Goal: Task Accomplishment & Management: Use online tool/utility

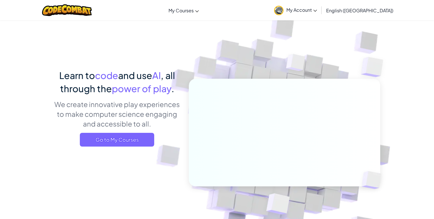
click at [317, 11] on span "My Account" at bounding box center [301, 10] width 31 height 6
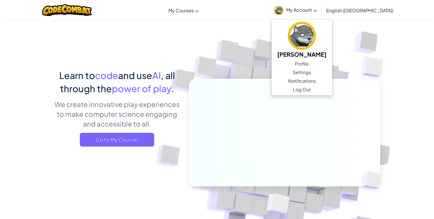
click at [258, 47] on img at bounding box center [280, 126] width 318 height 318
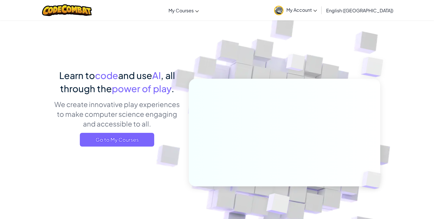
click at [320, 4] on link "My Account" at bounding box center [295, 10] width 49 height 18
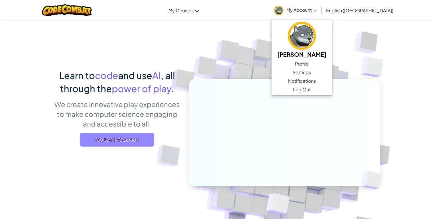
click at [117, 139] on span "Go to My Courses" at bounding box center [117, 140] width 74 height 14
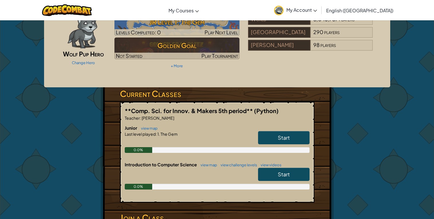
scroll to position [31, 0]
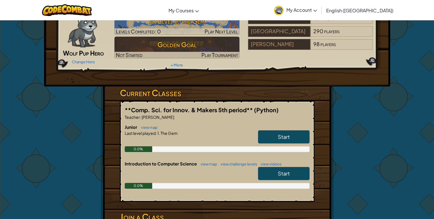
click at [273, 135] on link "Start" at bounding box center [283, 136] width 51 height 13
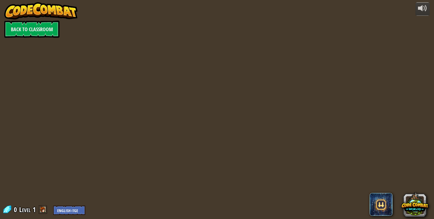
click at [273, 135] on div at bounding box center [216, 109] width 315 height 219
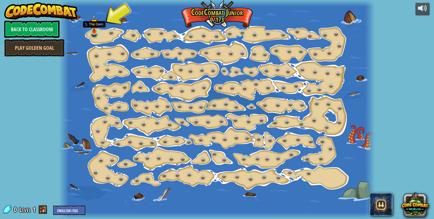
click at [92, 31] on img at bounding box center [94, 23] width 8 height 18
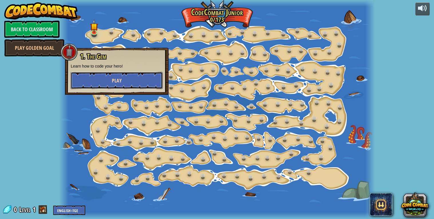
click at [101, 79] on button "Play" at bounding box center [117, 80] width 92 height 17
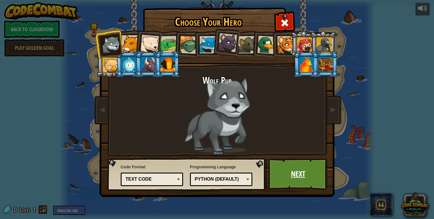
click at [294, 171] on link "Next" at bounding box center [298, 173] width 60 height 31
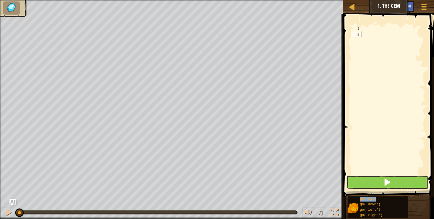
type textarea "go('up')"
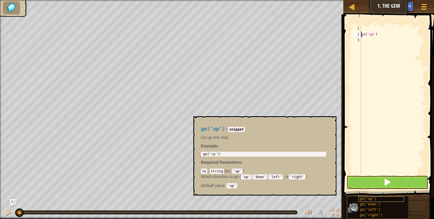
click at [362, 197] on span "go('up')" at bounding box center [368, 199] width 17 height 4
click at [362, 33] on div "go ( 'up' )" at bounding box center [392, 106] width 65 height 160
click at [366, 213] on span "go('right')" at bounding box center [371, 215] width 23 height 4
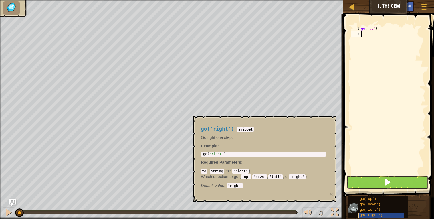
click at [375, 215] on span "go('right')" at bounding box center [371, 215] width 23 height 4
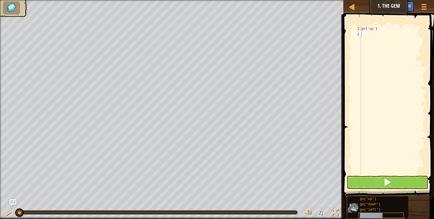
click at [380, 90] on div "1 2 go ( 'up' ) ההההההההההההההההההההההההההההההההההההההההההההההההההההההההההההההה…" at bounding box center [387, 114] width 92 height 201
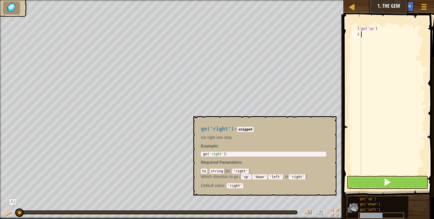
click at [372, 216] on span "go('right')" at bounding box center [371, 215] width 23 height 4
click at [236, 187] on code "'right'" at bounding box center [234, 185] width 17 height 5
click at [362, 33] on div "go ( 'up' )" at bounding box center [392, 106] width 65 height 160
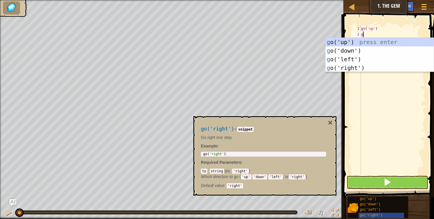
scroll to position [2, 0]
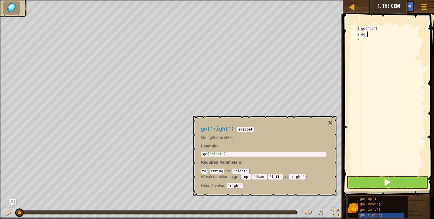
type textarea "go r"
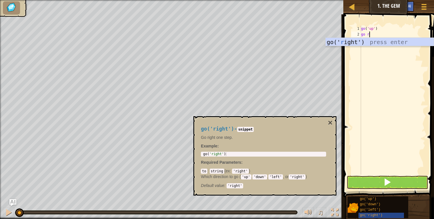
scroll to position [2, 0]
click at [348, 39] on div "go(' r ight') press enter" at bounding box center [379, 51] width 108 height 26
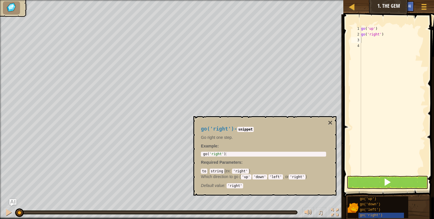
click at [248, 178] on code "'up'" at bounding box center [246, 176] width 11 height 5
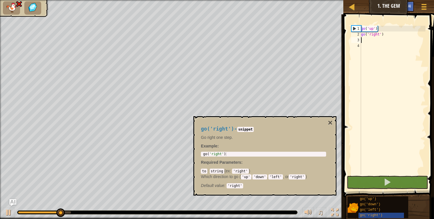
click at [365, 41] on div "go ( 'up' ) go ( 'right' )" at bounding box center [392, 106] width 65 height 160
click at [384, 36] on div "go ( 'up' ) go ( 'right' )" at bounding box center [392, 106] width 65 height 160
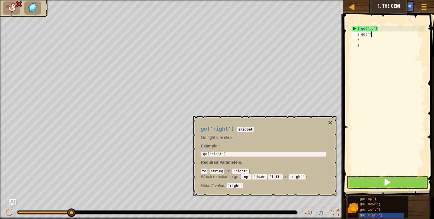
type textarea "g"
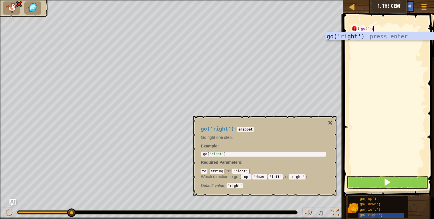
scroll to position [2, 1]
type textarea "go('right"
click at [362, 49] on div "go ( 'right" at bounding box center [392, 106] width 65 height 160
click at [362, 35] on div "go ( 'right" at bounding box center [392, 106] width 65 height 160
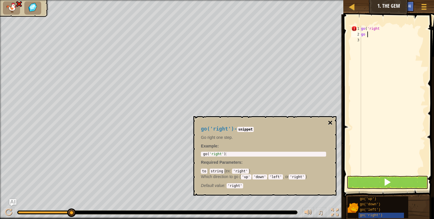
click at [330, 122] on button "×" at bounding box center [330, 123] width 5 height 8
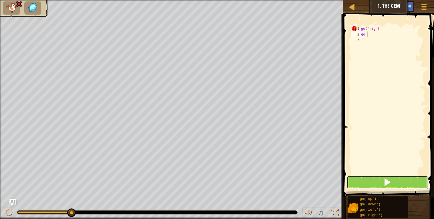
click at [358, 179] on button at bounding box center [386, 181] width 81 height 13
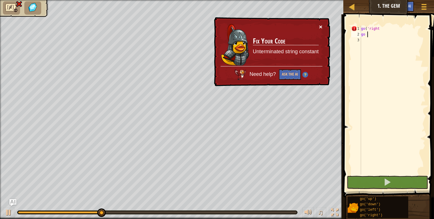
click at [321, 26] on button "×" at bounding box center [320, 27] width 3 height 6
click at [321, 25] on button "×" at bounding box center [320, 27] width 3 height 6
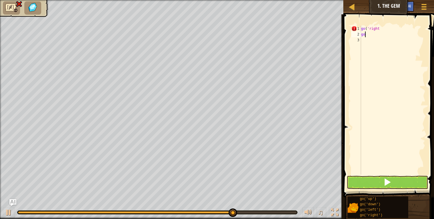
type textarea "g"
click at [379, 29] on div "go ( 'right" at bounding box center [392, 106] width 65 height 160
type textarea "go('right'"
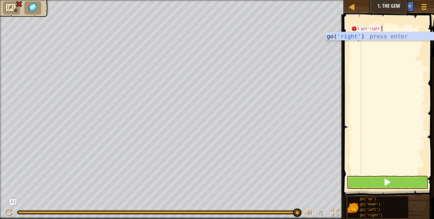
scroll to position [2, 1]
click at [350, 38] on div "go( 'right' ) press enter" at bounding box center [379, 45] width 108 height 26
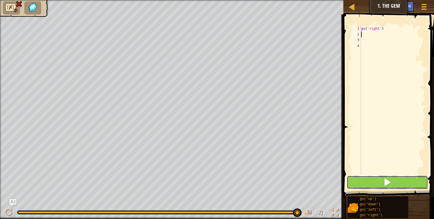
click at [382, 183] on button at bounding box center [386, 181] width 81 height 13
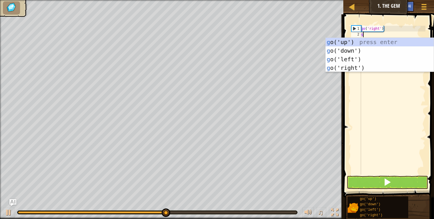
type textarea "go"
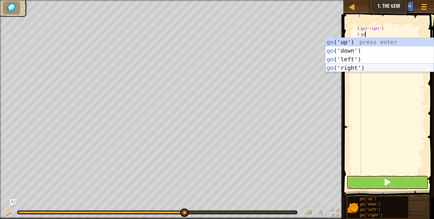
click at [345, 66] on div "go ('up') press enter go ('down') press enter go ('left') press enter go ('righ…" at bounding box center [379, 63] width 108 height 51
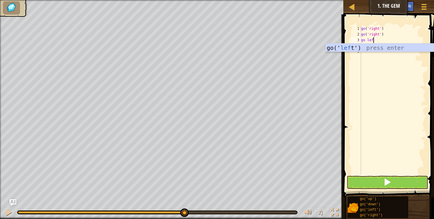
type textarea "go left"
click at [352, 46] on div "go(' left ') press enter" at bounding box center [379, 56] width 108 height 26
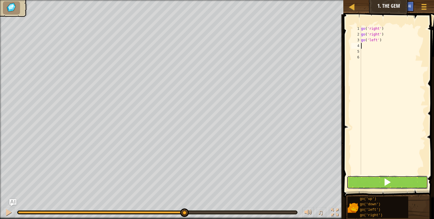
click at [374, 181] on button at bounding box center [386, 181] width 81 height 13
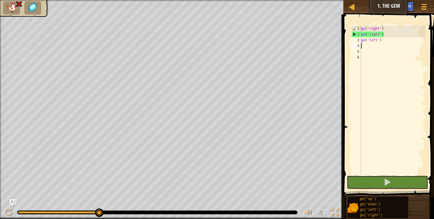
click at [384, 34] on div "go ( 'right' ) go ( 'right' ) go ( 'left' )" at bounding box center [392, 106] width 65 height 160
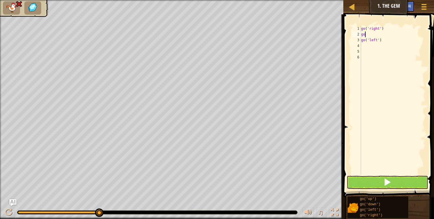
type textarea "g"
click at [385, 40] on div "go ( 'right' ) go ( 'left' )" at bounding box center [392, 106] width 65 height 160
type textarea "g"
click at [362, 33] on div "go ( 'right' )" at bounding box center [392, 106] width 65 height 160
type textarea "g"
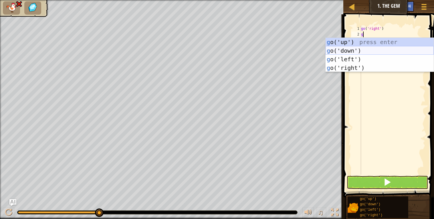
click at [342, 47] on div "g o('up') press enter g o('down') press enter g o('left') press enter g o('righ…" at bounding box center [379, 63] width 108 height 51
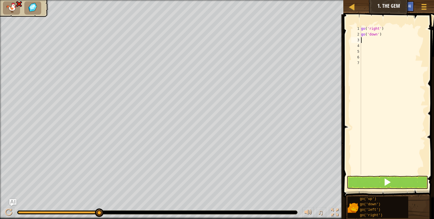
type textarea "g"
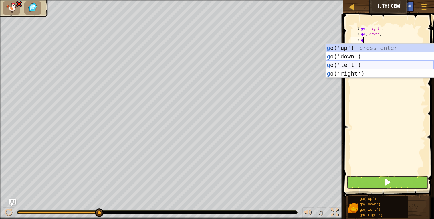
click at [341, 64] on div "g o('up') press enter g o('down') press enter g o('left') press enter g o('righ…" at bounding box center [379, 68] width 108 height 51
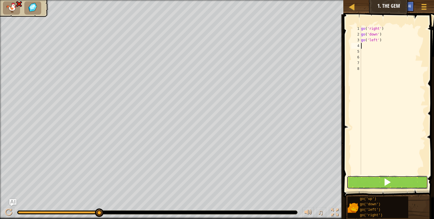
click at [371, 178] on button at bounding box center [386, 181] width 81 height 13
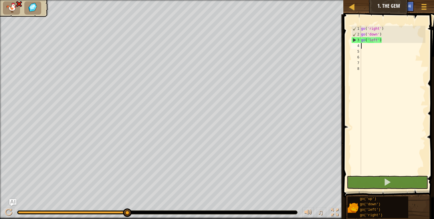
click at [382, 40] on div "go ( 'right' ) go ( 'down' ) go ( 'left' )" at bounding box center [392, 106] width 65 height 160
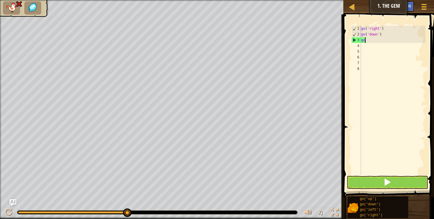
type textarea "g"
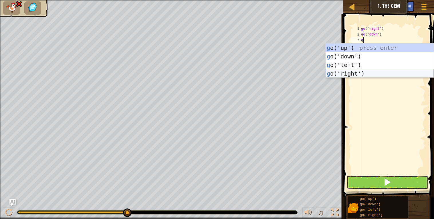
click at [338, 71] on div "g o('up') press enter g o('down') press enter g o('left') press enter g o('righ…" at bounding box center [379, 68] width 108 height 51
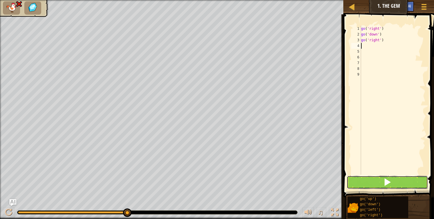
click at [381, 180] on button at bounding box center [386, 181] width 81 height 13
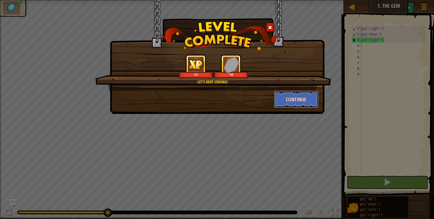
click at [299, 98] on button "Continue" at bounding box center [296, 99] width 44 height 17
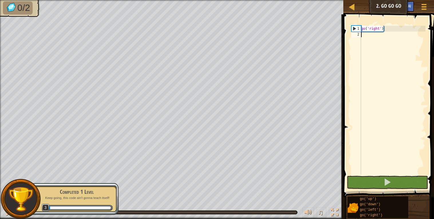
click at [388, 31] on div "go ( 'right' )" at bounding box center [392, 106] width 65 height 160
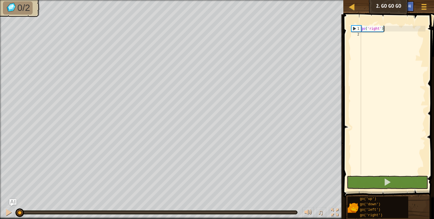
click at [381, 28] on div "go ( 'right' )" at bounding box center [392, 106] width 65 height 160
click at [383, 28] on div "go ( 'right' )" at bounding box center [392, 106] width 65 height 160
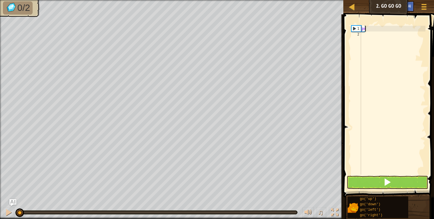
type textarea "g"
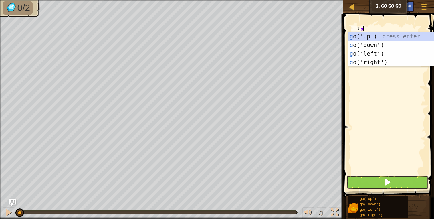
scroll to position [2, 0]
click at [368, 34] on div "g o('up') press enter g o('down') press enter g o('left') press enter g o('righ…" at bounding box center [402, 57] width 108 height 51
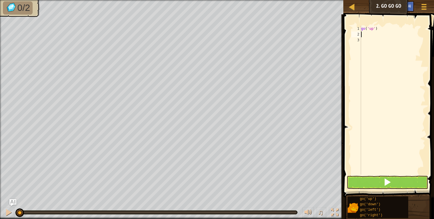
type textarea "g"
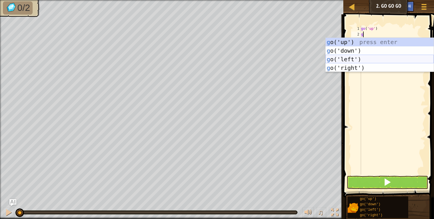
click at [352, 58] on div "g o('up') press enter g o('down') press enter g o('left') press enter g o('righ…" at bounding box center [379, 63] width 108 height 51
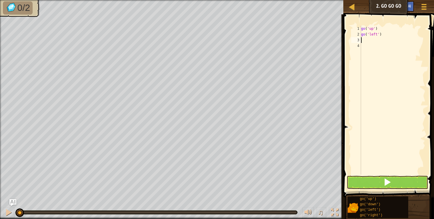
type textarea "g"
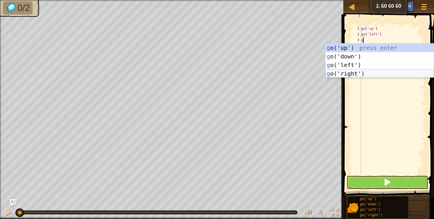
click at [345, 72] on div "g o('up') press enter g o('down') press enter g o('left') press enter g o('righ…" at bounding box center [379, 68] width 108 height 51
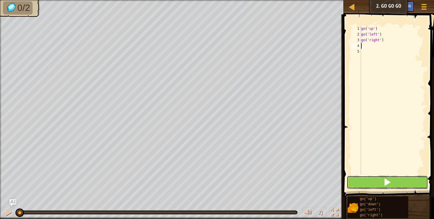
click at [373, 182] on button at bounding box center [386, 181] width 81 height 13
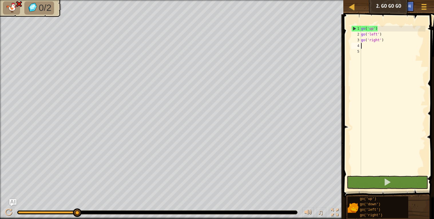
click at [380, 28] on div "go ( 'up' ) go ( 'left' ) go ( 'right' )" at bounding box center [392, 106] width 65 height 160
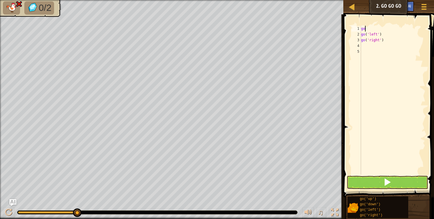
type textarea "g"
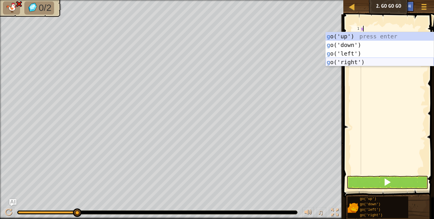
click at [352, 63] on div "g o('up') press enter g o('down') press enter g o('left') press enter g o('righ…" at bounding box center [379, 57] width 108 height 51
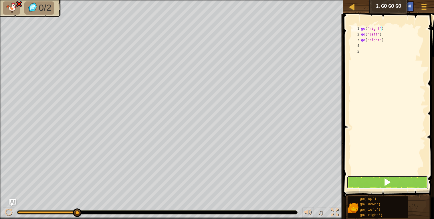
click at [367, 185] on button at bounding box center [386, 181] width 81 height 13
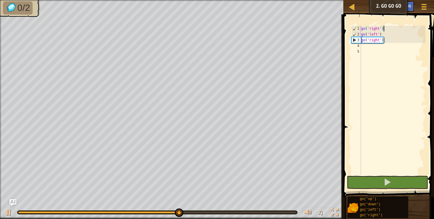
click at [384, 38] on div "go ( 'right' ) go ( 'left' ) go ( 'right' )" at bounding box center [392, 106] width 65 height 160
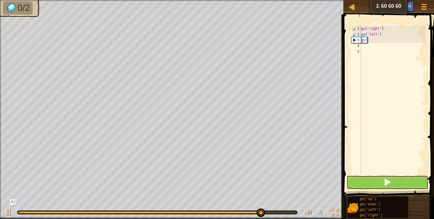
type textarea "g"
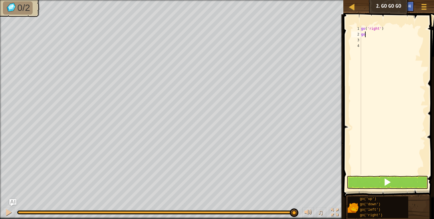
type textarea "g"
click at [396, 179] on button at bounding box center [386, 181] width 81 height 13
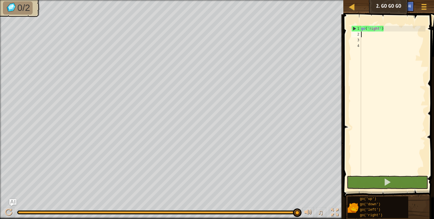
type textarea "g"
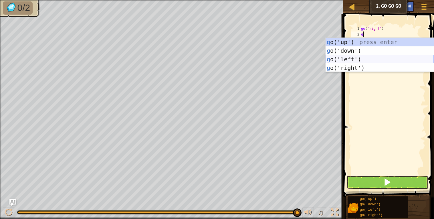
click at [345, 61] on div "g o('up') press enter g o('down') press enter g o('left') press enter g o('righ…" at bounding box center [379, 63] width 108 height 51
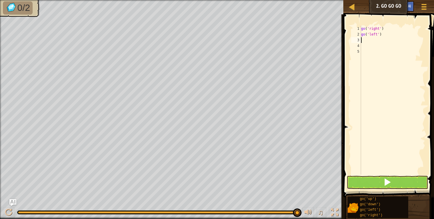
type textarea "g"
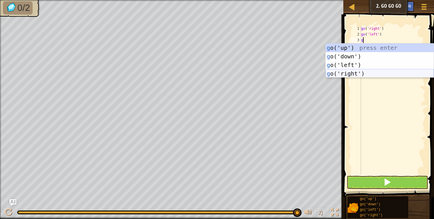
click at [350, 74] on div "g o('up') press enter g o('down') press enter g o('left') press enter g o('righ…" at bounding box center [379, 68] width 108 height 51
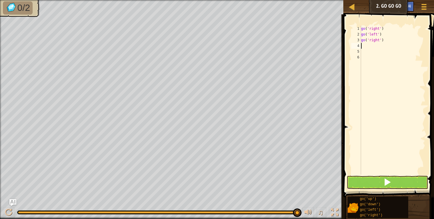
type textarea "g"
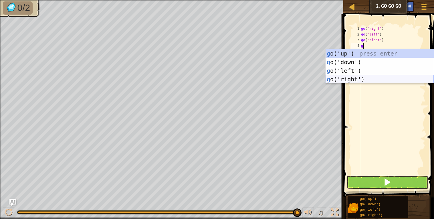
click at [355, 78] on div "g o('up') press enter g o('down') press enter g o('left') press enter g o('righ…" at bounding box center [379, 74] width 108 height 51
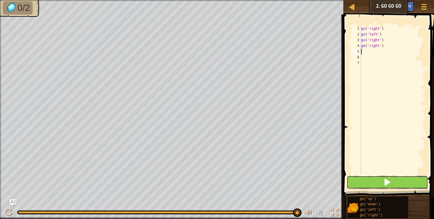
click at [367, 182] on button at bounding box center [386, 181] width 81 height 13
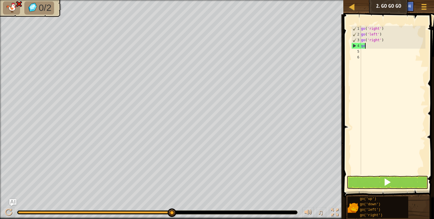
type textarea "g"
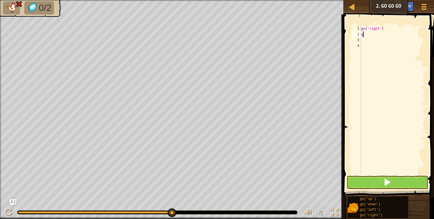
type textarea "g"
click at [402, 181] on button at bounding box center [386, 181] width 81 height 13
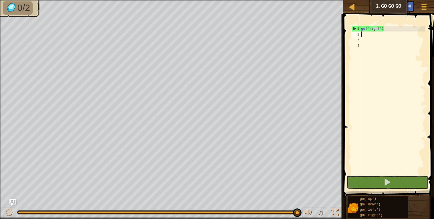
type textarea "g"
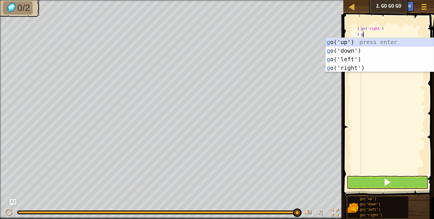
click at [361, 41] on div "g o('up') press enter g o('down') press enter g o('left') press enter g o('righ…" at bounding box center [379, 63] width 108 height 51
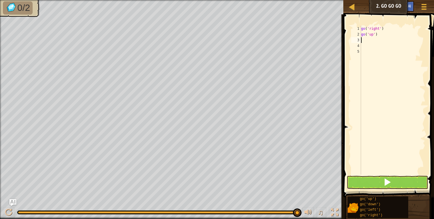
type textarea "g"
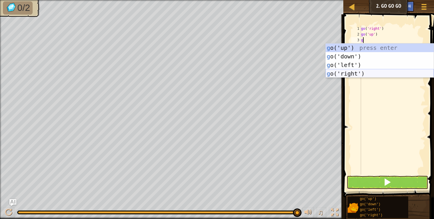
click at [339, 73] on div "g o('up') press enter g o('down') press enter g o('left') press enter g o('righ…" at bounding box center [379, 68] width 108 height 51
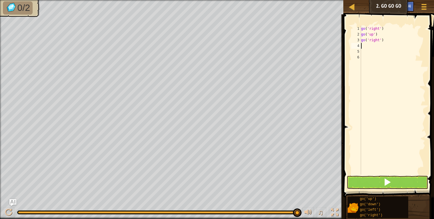
type textarea "g"
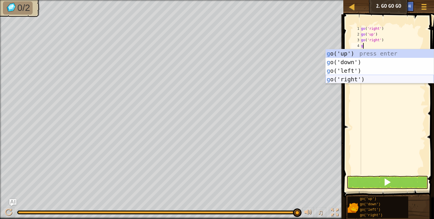
click at [352, 78] on div "g o('up') press enter g o('down') press enter g o('left') press enter g o('righ…" at bounding box center [379, 74] width 108 height 51
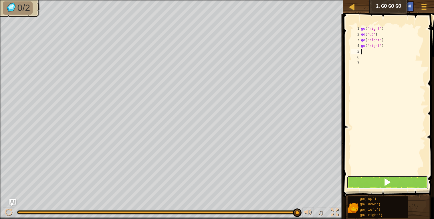
click at [384, 185] on span at bounding box center [387, 182] width 8 height 8
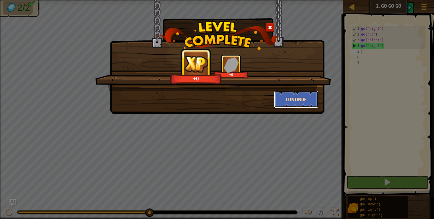
click at [287, 100] on button "Continue" at bounding box center [296, 99] width 44 height 17
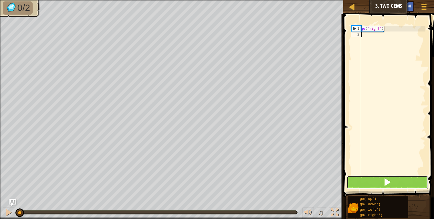
click at [358, 184] on button at bounding box center [386, 181] width 81 height 13
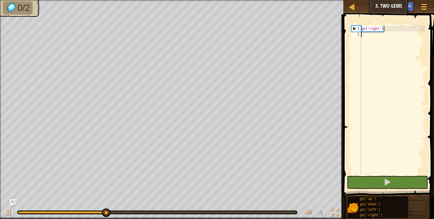
type textarea "g"
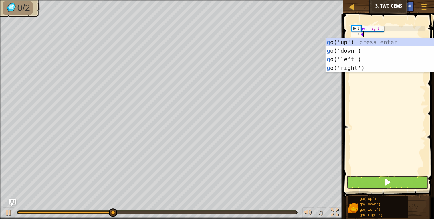
scroll to position [2, 0]
click at [347, 66] on div "g o('up') press enter g o('down') press enter g o('left') press enter g o('righ…" at bounding box center [379, 63] width 108 height 51
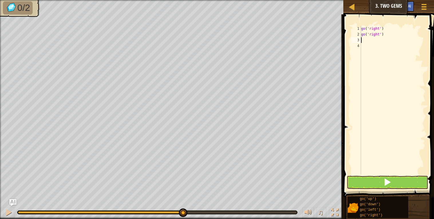
type textarea "g"
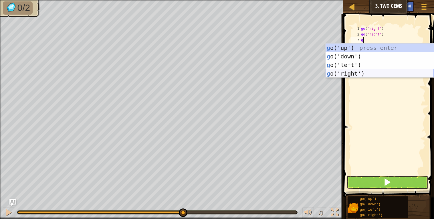
click at [348, 73] on div "g o('up') press enter g o('down') press enter g o('left') press enter g o('righ…" at bounding box center [379, 68] width 108 height 51
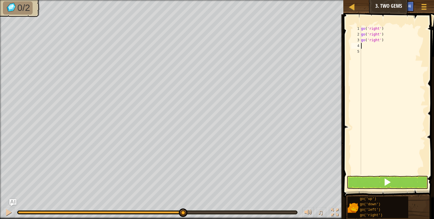
type textarea "g"
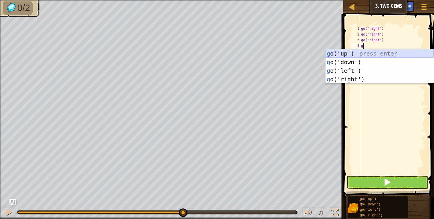
click at [362, 53] on div "g o('up') press enter g o('down') press enter g o('left') press enter g o('righ…" at bounding box center [379, 74] width 108 height 51
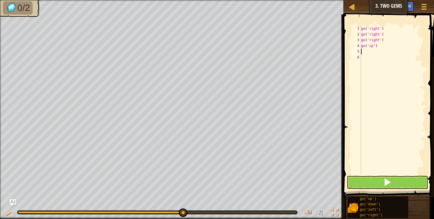
type textarea "g"
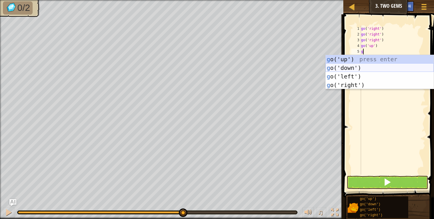
click at [355, 66] on div "g o('up') press enter g o('down') press enter g o('left') press enter g o('righ…" at bounding box center [379, 80] width 108 height 51
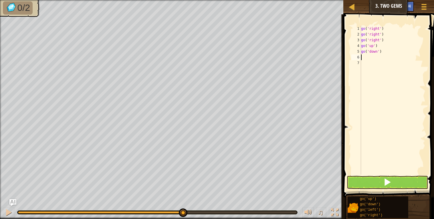
type textarea "g"
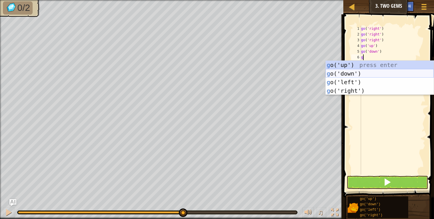
click at [357, 72] on div "g o('up') press enter g o('down') press enter g o('left') press enter g o('righ…" at bounding box center [379, 86] width 108 height 51
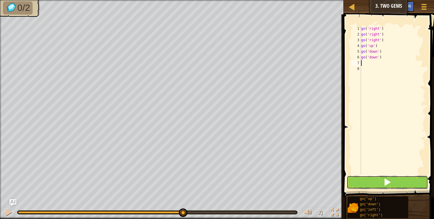
click at [351, 179] on button at bounding box center [386, 181] width 81 height 13
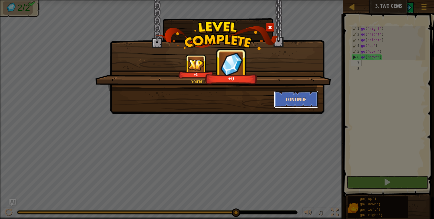
click at [289, 102] on button "Continue" at bounding box center [296, 99] width 44 height 17
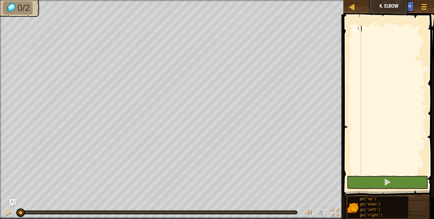
type textarea "g"
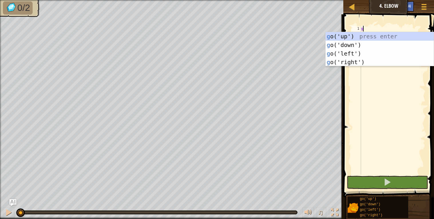
scroll to position [2, 0]
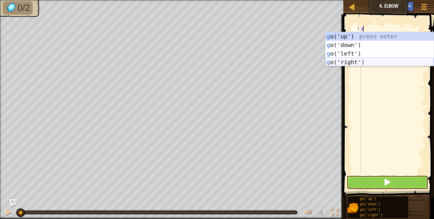
click at [349, 61] on div "g o('up') press enter g o('down') press enter g o('left') press enter g o('righ…" at bounding box center [379, 57] width 108 height 51
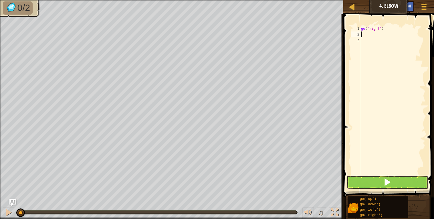
type textarea "g"
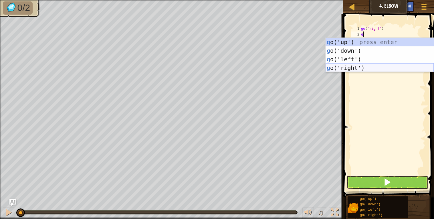
click at [354, 66] on div "g o('up') press enter g o('down') press enter g o('left') press enter g o('righ…" at bounding box center [379, 63] width 108 height 51
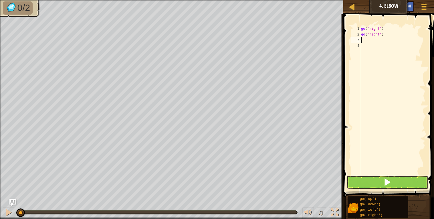
type textarea "g"
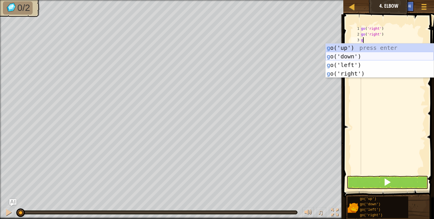
click at [348, 57] on div "g o('up') press enter g o('down') press enter g o('left') press enter g o('righ…" at bounding box center [379, 68] width 108 height 51
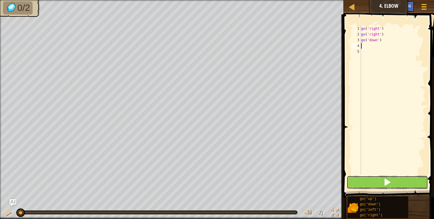
click at [367, 183] on button at bounding box center [386, 181] width 81 height 13
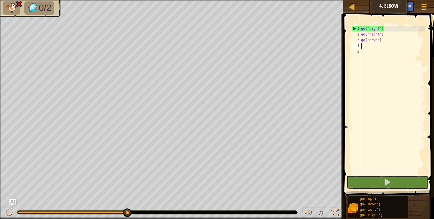
click at [387, 29] on div "go ( 'right' ) go ( 'right' ) go ( 'down' )" at bounding box center [392, 106] width 65 height 160
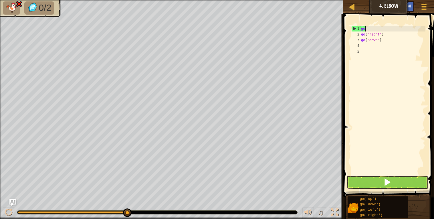
type textarea "g"
click at [384, 41] on div "go ( 'right' ) go ( 'down' )" at bounding box center [392, 106] width 65 height 160
type textarea "g"
click at [362, 27] on div at bounding box center [392, 106] width 65 height 160
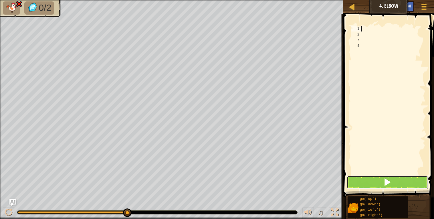
click at [368, 183] on button at bounding box center [386, 181] width 81 height 13
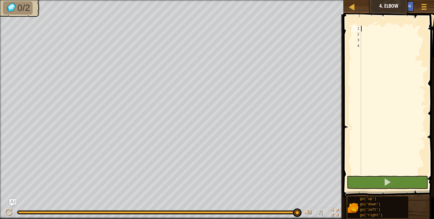
type textarea "g"
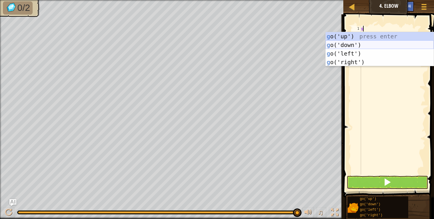
click at [341, 44] on div "g o('up') press enter g o('down') press enter g o('left') press enter g o('righ…" at bounding box center [379, 57] width 108 height 51
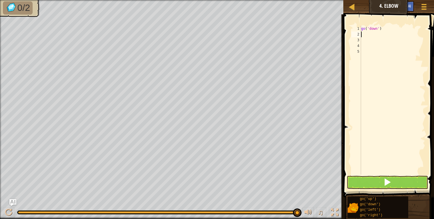
type textarea "g"
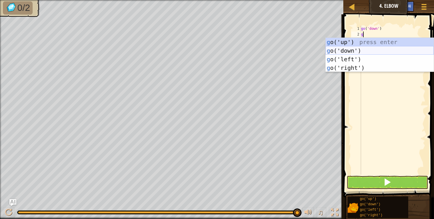
click at [358, 51] on div "g o('up') press enter g o('down') press enter g o('left') press enter g o('righ…" at bounding box center [379, 63] width 108 height 51
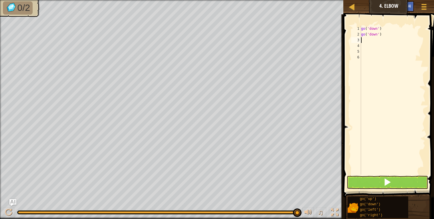
type textarea "g"
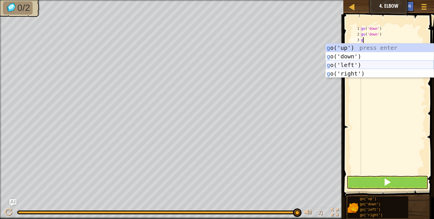
click at [357, 66] on div "g o('up') press enter g o('down') press enter g o('left') press enter g o('righ…" at bounding box center [379, 68] width 108 height 51
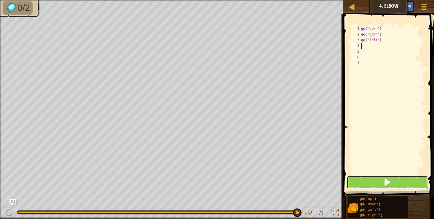
click at [373, 183] on button at bounding box center [386, 181] width 81 height 13
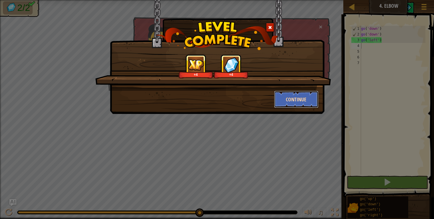
click at [297, 95] on button "Continue" at bounding box center [296, 99] width 44 height 17
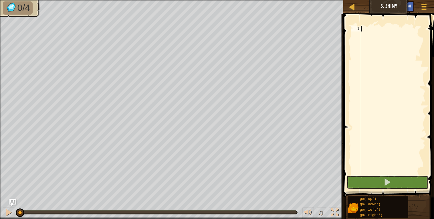
type textarea "g"
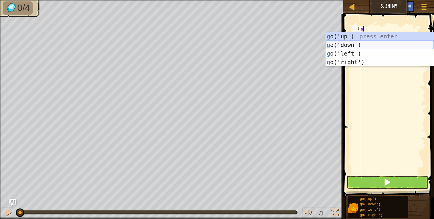
click at [347, 46] on div "g o('up') press enter g o('down') press enter g o('left') press enter g o('righ…" at bounding box center [379, 57] width 108 height 51
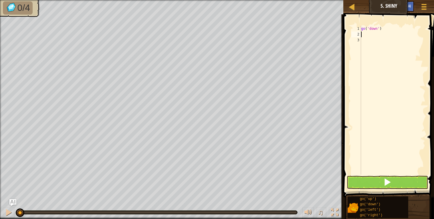
type textarea "g"
type textarea "2"
type textarea "g"
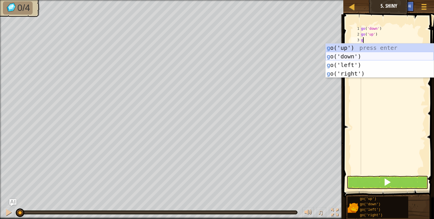
click at [351, 57] on div "g o('up') press enter g o('down') press enter g o('left') press enter g o('righ…" at bounding box center [379, 68] width 108 height 51
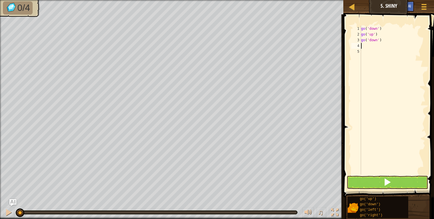
click at [384, 38] on div "go ( 'down' ) go ( 'up' ) go ( 'down' )" at bounding box center [392, 106] width 65 height 160
type textarea "g"
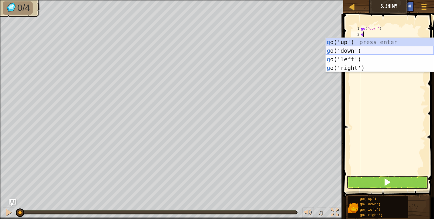
click at [345, 49] on div "g o('up') press enter g o('down') press enter g o('left') press enter g o('righ…" at bounding box center [379, 63] width 108 height 51
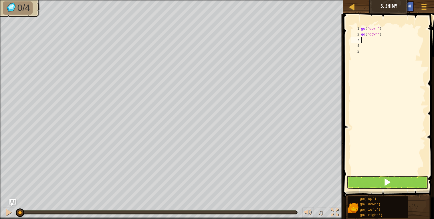
type textarea "g"
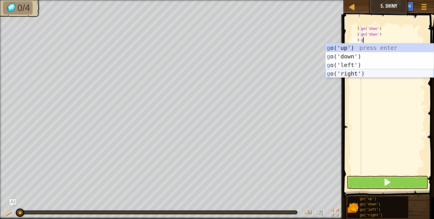
click at [353, 72] on div "g o('up') press enter g o('down') press enter g o('left') press enter g o('righ…" at bounding box center [379, 68] width 108 height 51
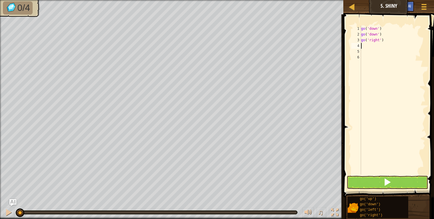
type textarea "g"
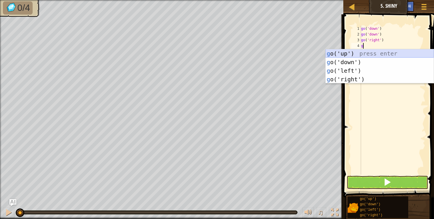
click at [333, 53] on div "g o('up') press enter g o('down') press enter g o('left') press enter g o('righ…" at bounding box center [379, 74] width 108 height 51
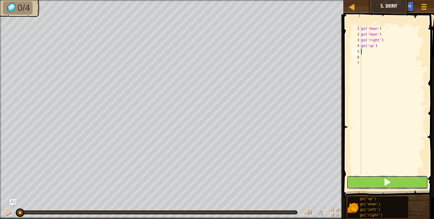
click at [372, 182] on button at bounding box center [386, 181] width 81 height 13
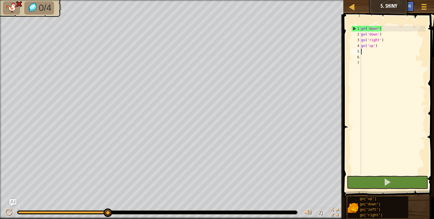
click at [377, 45] on div "go ( 'down' ) go ( 'down' ) go ( 'right' ) go ( 'up' )" at bounding box center [392, 106] width 65 height 160
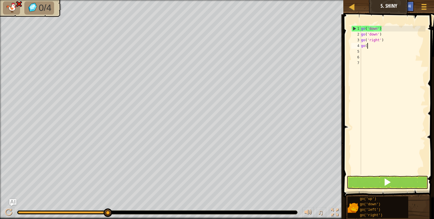
type textarea "g"
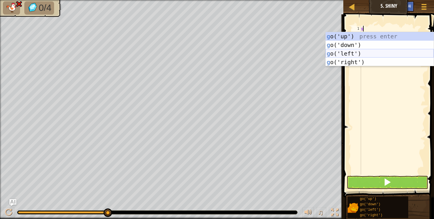
click at [336, 56] on div "g o('up') press enter g o('down') press enter g o('left') press enter g o('righ…" at bounding box center [379, 57] width 108 height 51
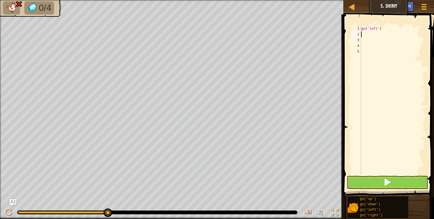
type textarea "g"
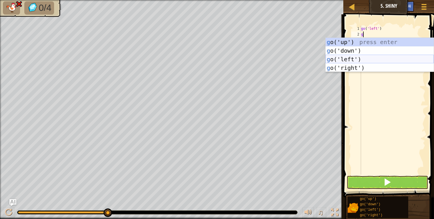
click at [346, 57] on div "g o('up') press enter g o('down') press enter g o('left') press enter g o('righ…" at bounding box center [379, 63] width 108 height 51
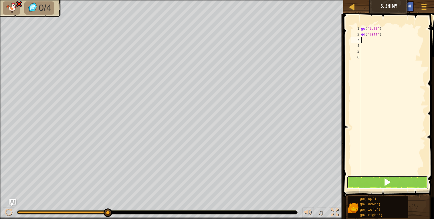
click at [360, 180] on button at bounding box center [386, 181] width 81 height 13
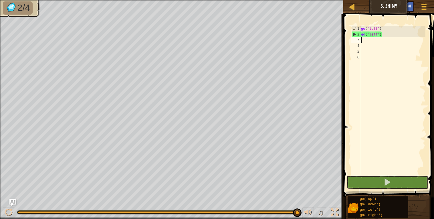
type textarea "g"
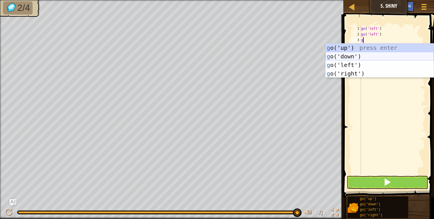
click at [344, 60] on div "g o('up') press enter g o('down') press enter g o('left') press enter g o('righ…" at bounding box center [379, 68] width 108 height 51
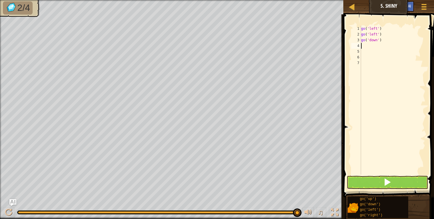
type textarea "t"
type textarea "g"
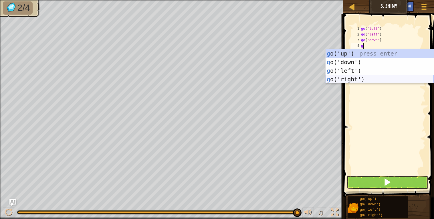
click at [342, 79] on div "g o('up') press enter g o('down') press enter g o('left') press enter g o('righ…" at bounding box center [379, 74] width 108 height 51
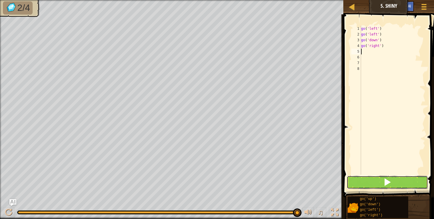
click at [369, 182] on button at bounding box center [386, 181] width 81 height 13
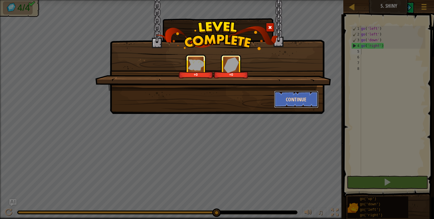
click at [280, 100] on button "Continue" at bounding box center [296, 99] width 44 height 17
